Goal: Book appointment/travel/reservation

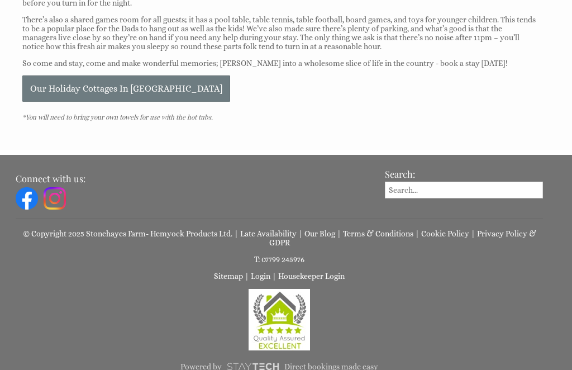
scroll to position [554, 0]
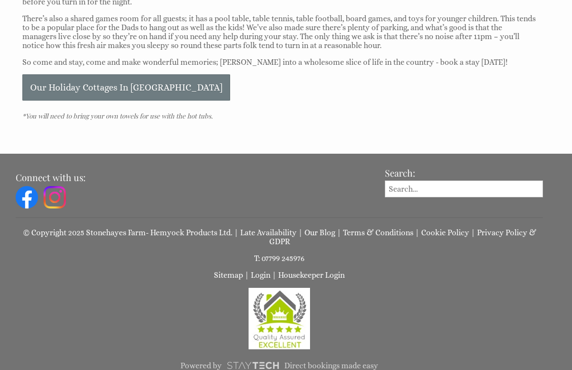
click at [536, 91] on p "Our Holiday Cottages In [GEOGRAPHIC_DATA]" at bounding box center [279, 88] width 514 height 26
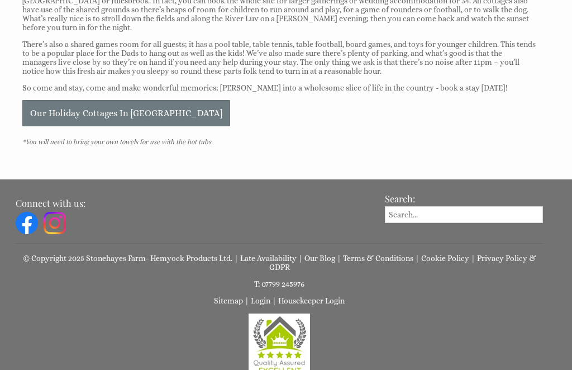
scroll to position [529, 0]
click at [102, 126] on link "Our Holiday Cottages In [GEOGRAPHIC_DATA]" at bounding box center [126, 113] width 208 height 26
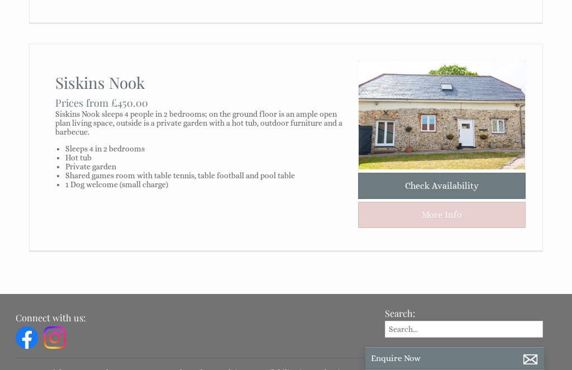
scroll to position [746, 0]
click at [439, 228] on link "More Info" at bounding box center [442, 215] width 168 height 26
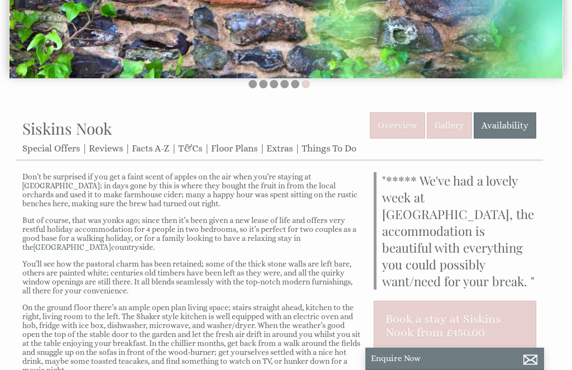
scroll to position [212, 0]
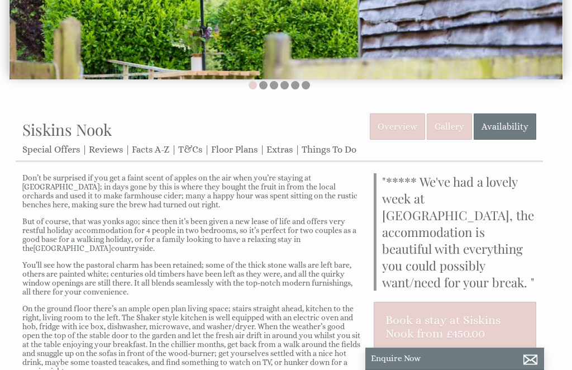
click at [403, 131] on link "Overview" at bounding box center [397, 126] width 55 height 26
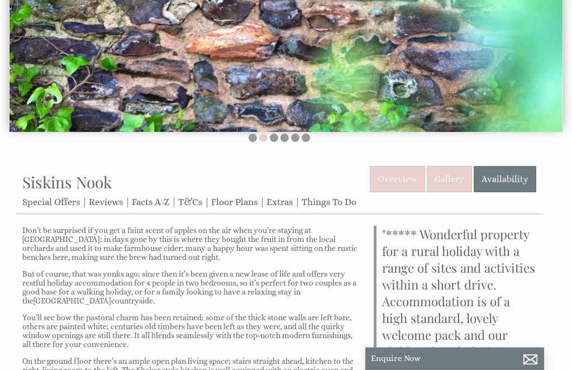
scroll to position [159, 0]
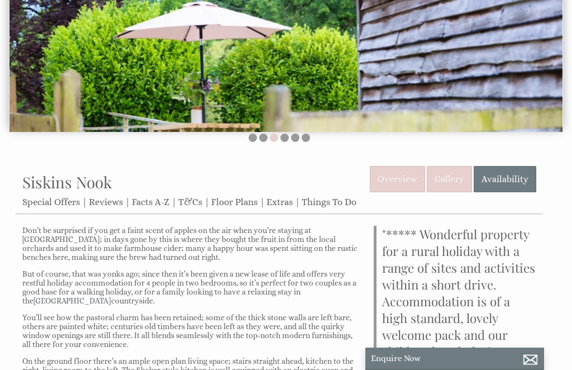
click at [239, 207] on link "Floor Plans" at bounding box center [234, 202] width 46 height 11
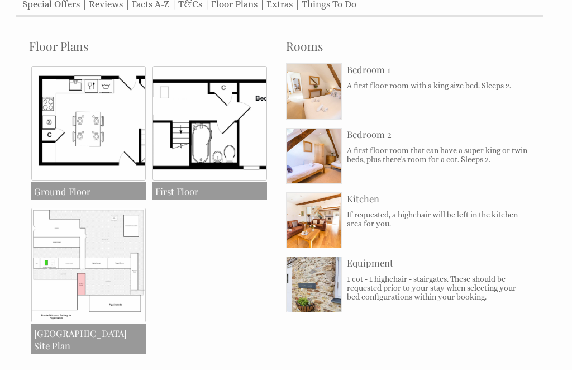
scroll to position [357, 0]
click at [102, 253] on img at bounding box center [88, 265] width 115 height 115
click at [108, 247] on img at bounding box center [88, 265] width 115 height 115
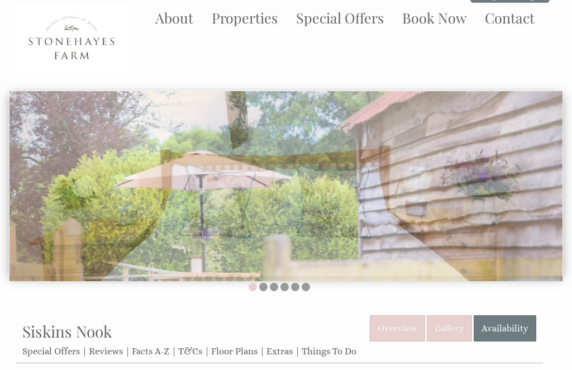
scroll to position [0, 0]
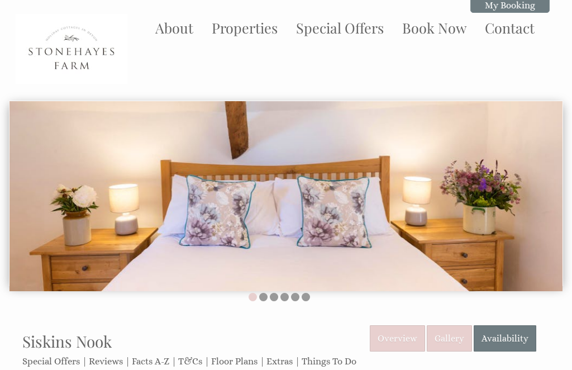
click at [245, 35] on link "Properties" at bounding box center [245, 27] width 66 height 18
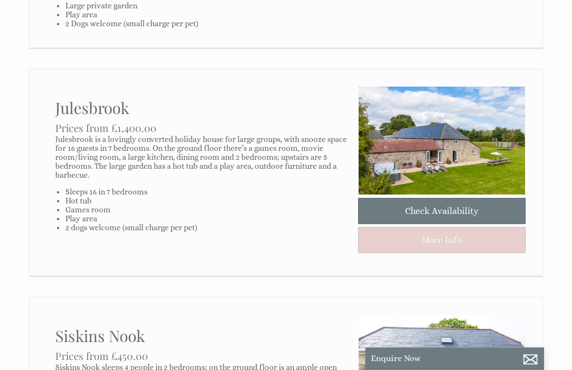
scroll to position [493, 0]
click at [436, 253] on link "More Info" at bounding box center [442, 240] width 168 height 26
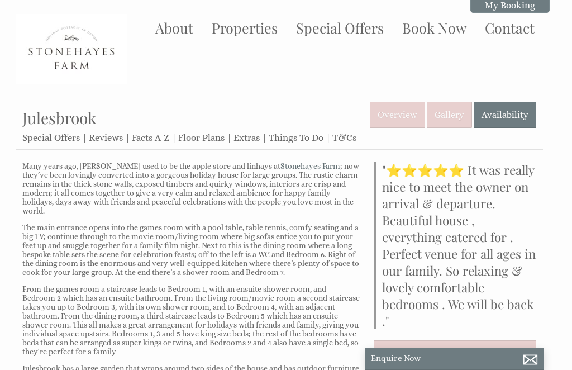
click at [505, 116] on link "Availability" at bounding box center [505, 115] width 63 height 26
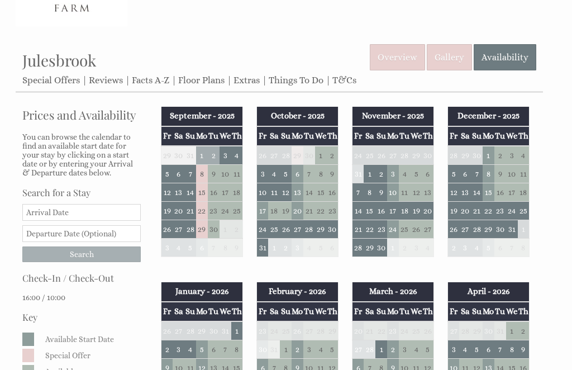
scroll to position [57, 0]
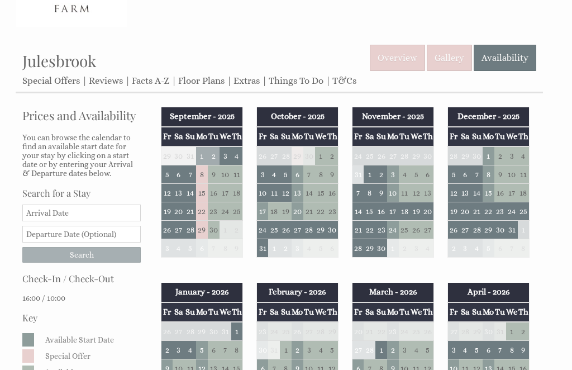
click at [172, 176] on td "5" at bounding box center [168, 174] width 12 height 18
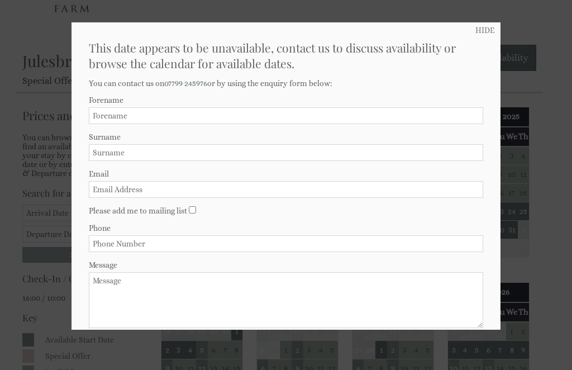
click at [484, 30] on link "HIDE" at bounding box center [485, 30] width 19 height 9
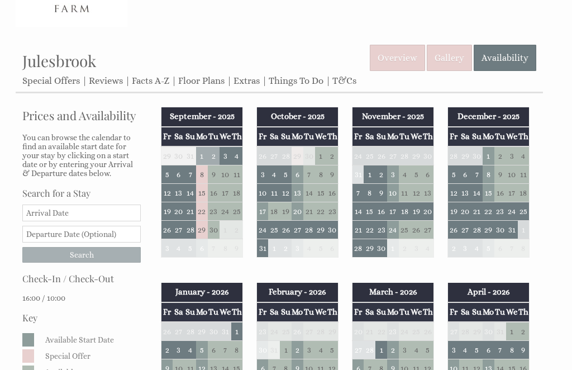
click at [205, 174] on td "8" at bounding box center [202, 174] width 12 height 18
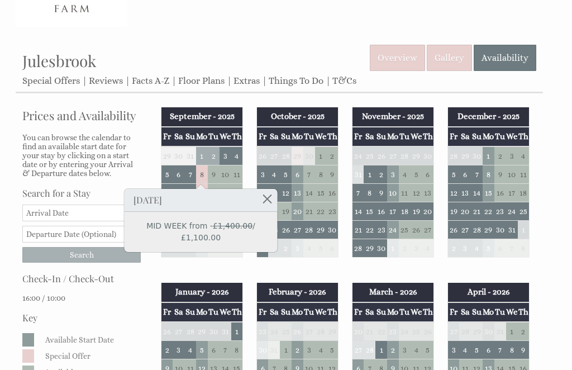
click at [267, 202] on link at bounding box center [268, 199] width 20 height 20
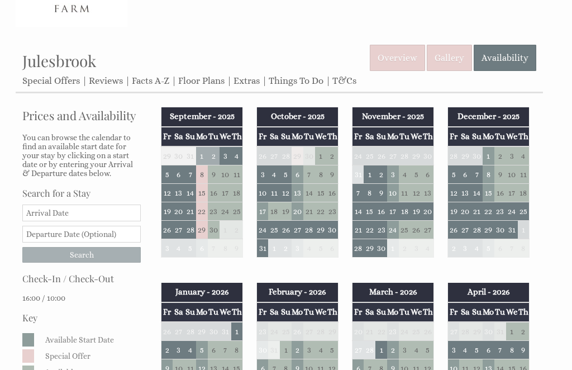
click at [397, 61] on link "Overview" at bounding box center [397, 58] width 55 height 26
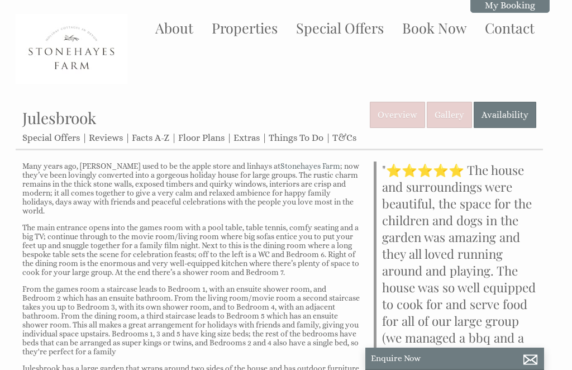
click at [449, 120] on link "Gallery" at bounding box center [449, 115] width 45 height 26
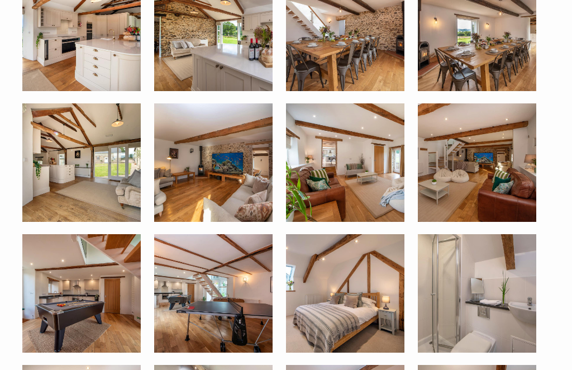
scroll to position [320, 0]
click at [122, 304] on img at bounding box center [81, 293] width 119 height 119
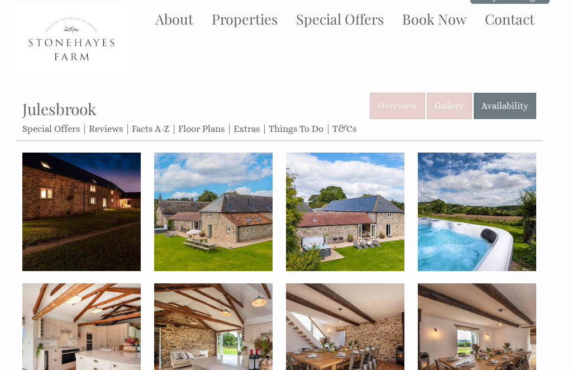
scroll to position [0, 0]
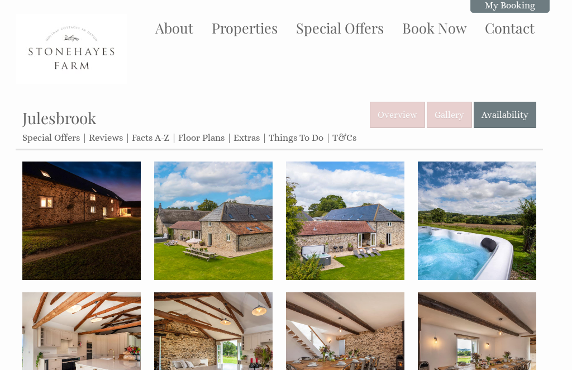
click at [202, 141] on link "Floor Plans" at bounding box center [201, 137] width 46 height 11
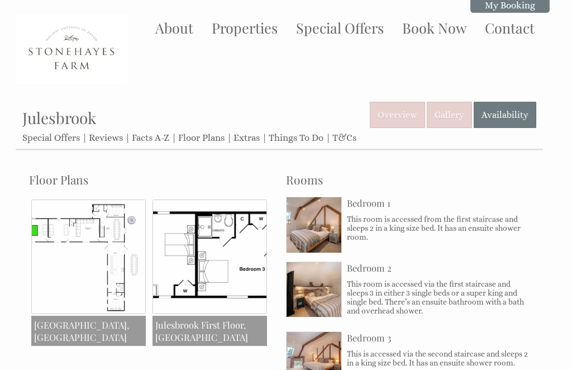
click at [100, 278] on img at bounding box center [88, 257] width 115 height 115
click at [94, 273] on img at bounding box center [88, 257] width 115 height 115
click at [174, 36] on link "About" at bounding box center [174, 27] width 38 height 18
